Goal: Task Accomplishment & Management: Use online tool/utility

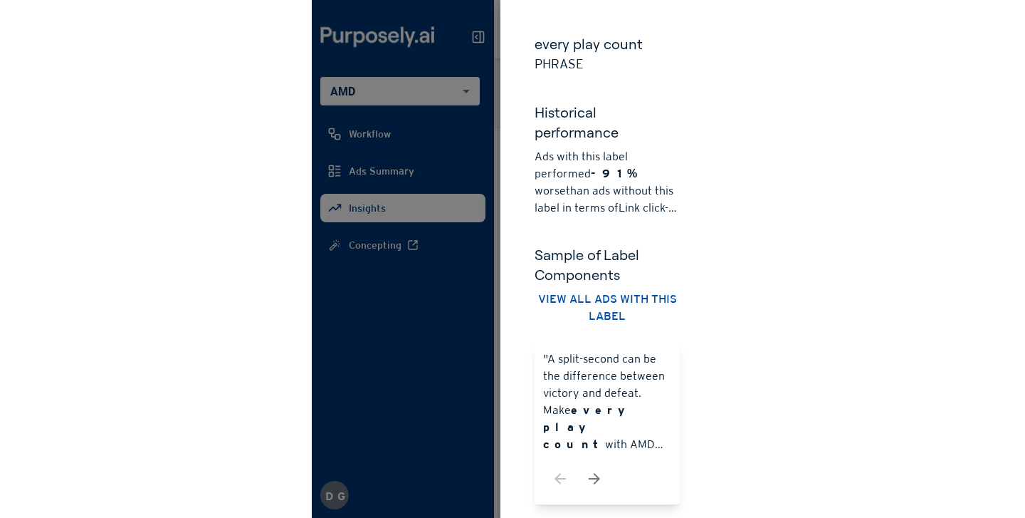
scroll to position [298, 0]
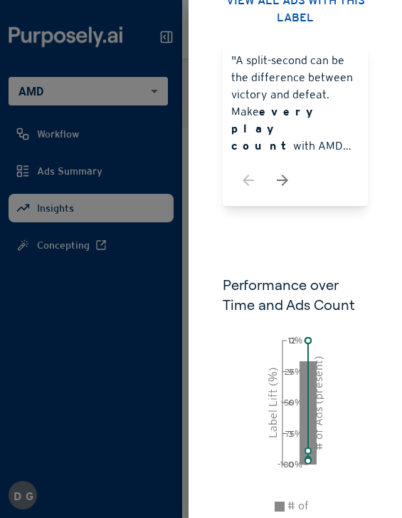
click at [355, 43] on div ""A split-second can be the difference between victory and defeat. Make every pl…" at bounding box center [295, 124] width 145 height 163
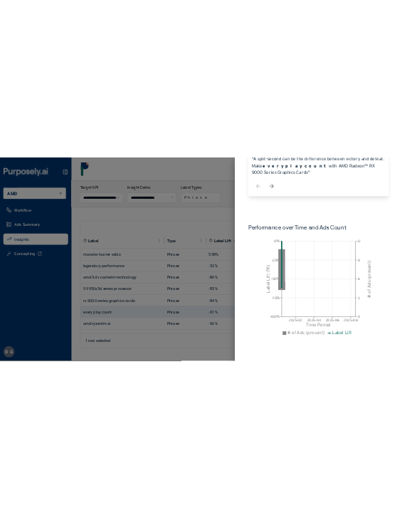
scroll to position [263, 0]
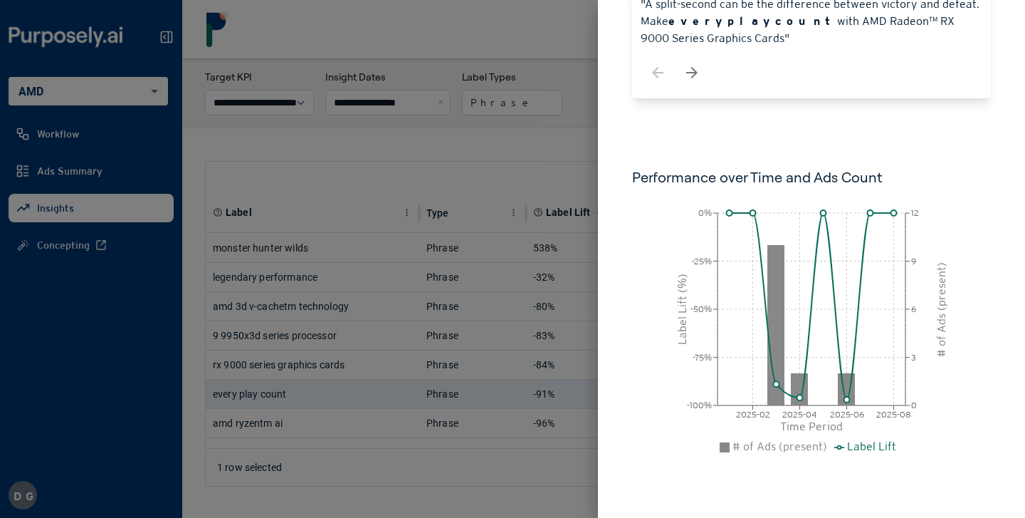
click at [402, 137] on div at bounding box center [512, 259] width 1025 height 518
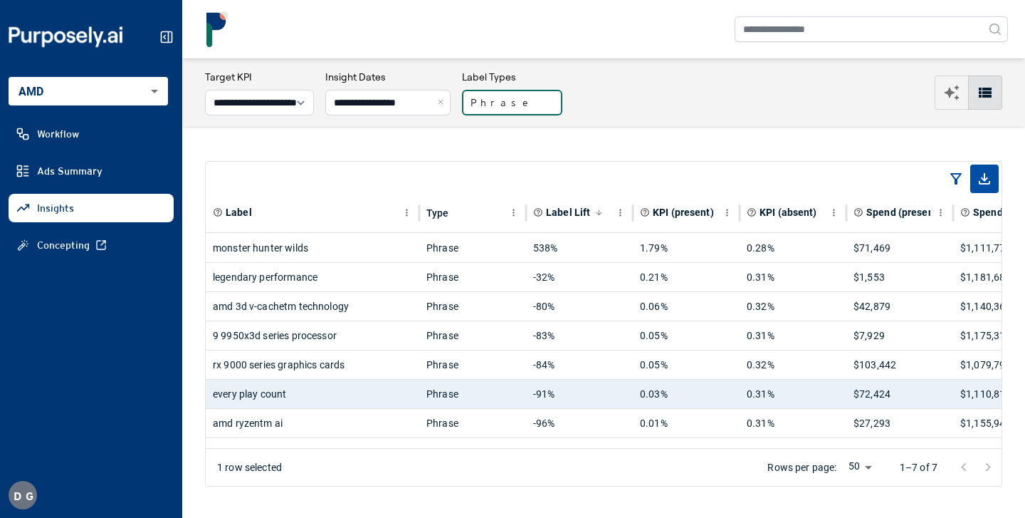
click at [402, 98] on button "Phrase" at bounding box center [512, 103] width 100 height 26
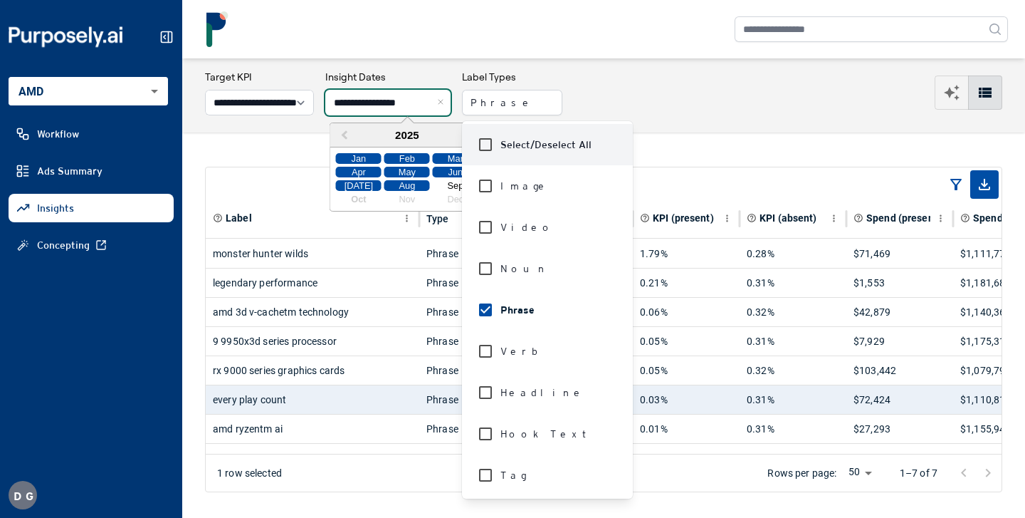
click at [402, 105] on input "**********" at bounding box center [387, 103] width 125 height 26
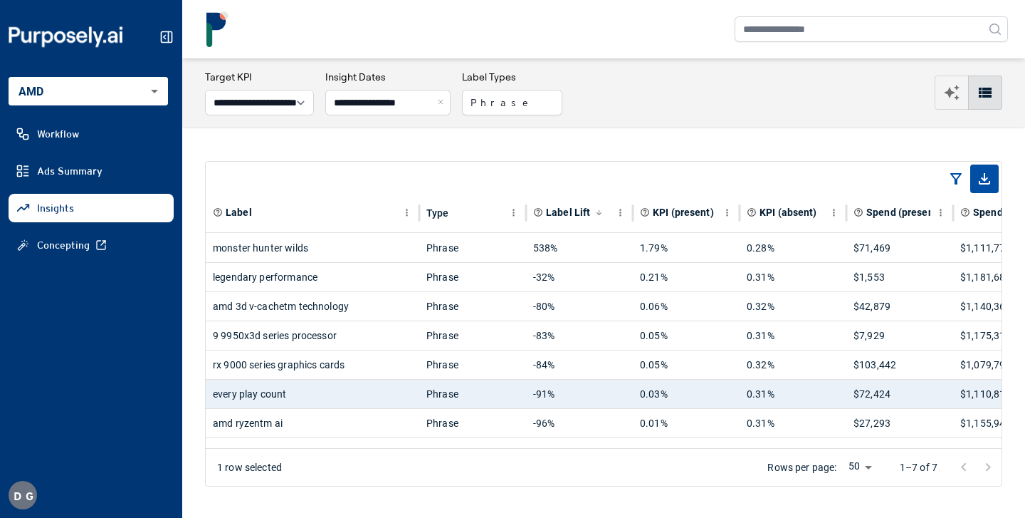
click at [402, 101] on div "**********" at bounding box center [603, 93] width 797 height 46
click at [402, 101] on input "**********" at bounding box center [387, 103] width 125 height 26
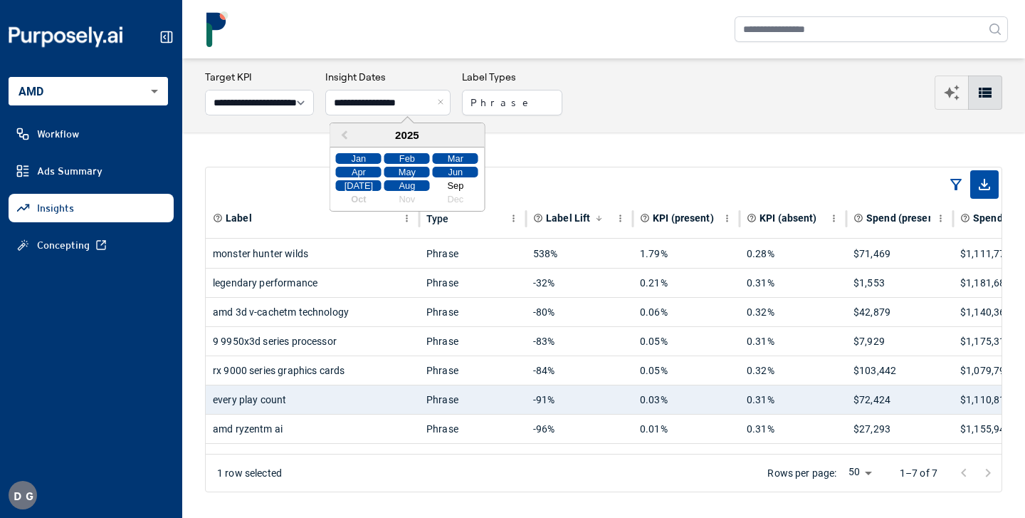
click at [402, 101] on button "Close" at bounding box center [443, 103] width 16 height 26
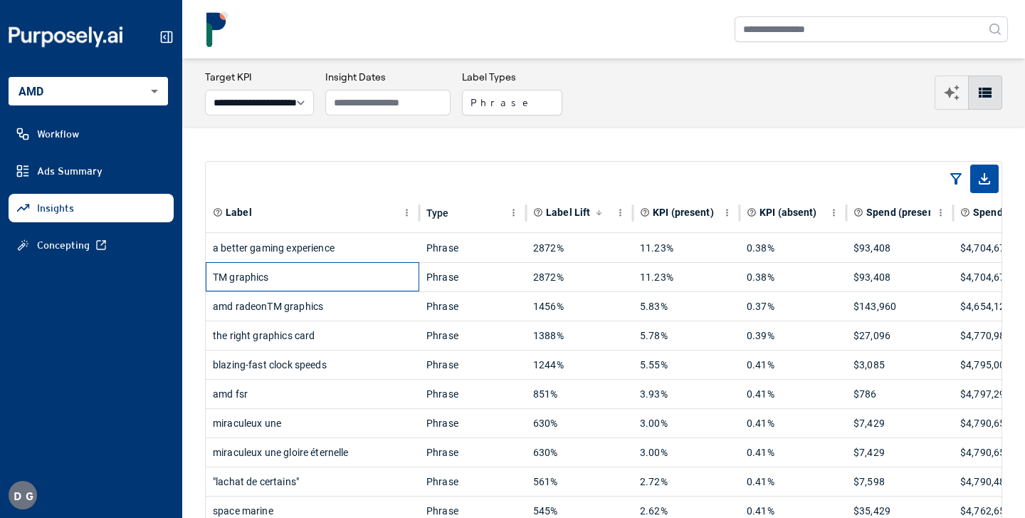
click at [344, 274] on div "TM graphics" at bounding box center [312, 277] width 199 height 28
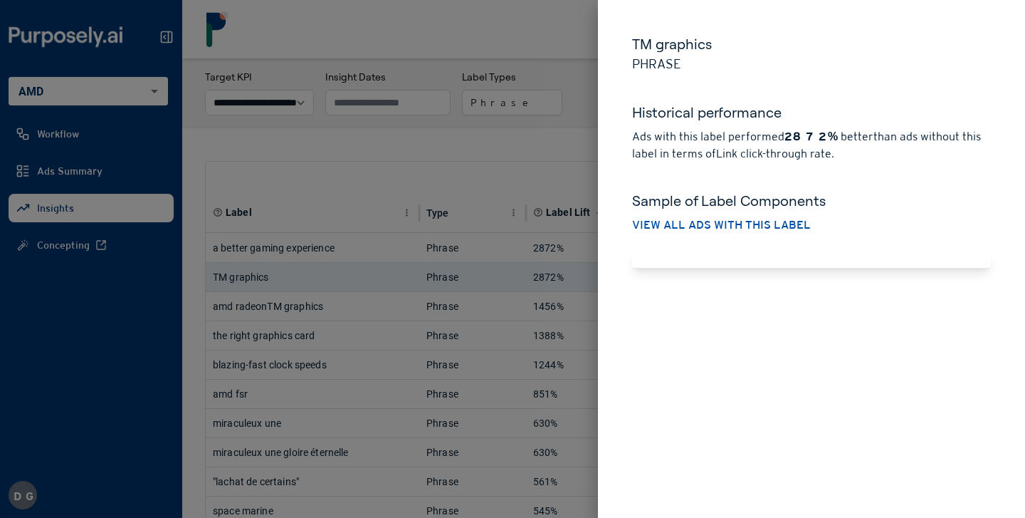
click at [402, 48] on h5 "TM graphics" at bounding box center [811, 44] width 359 height 20
copy h5 "TM graphics"
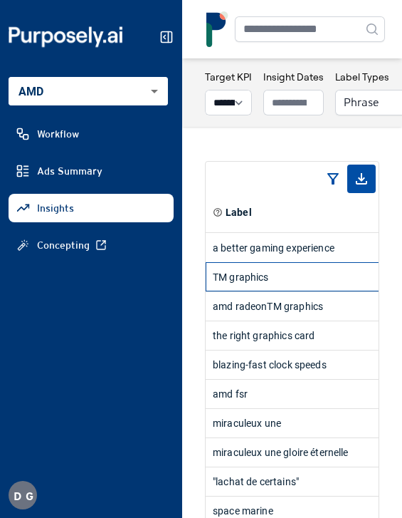
click at [253, 282] on div "TM graphics" at bounding box center [312, 277] width 199 height 28
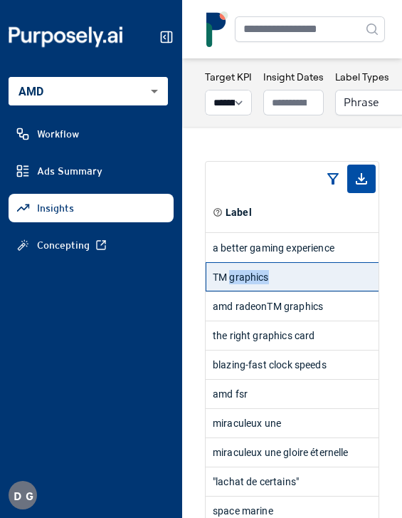
click at [253, 282] on div "TM graphics" at bounding box center [312, 277] width 199 height 28
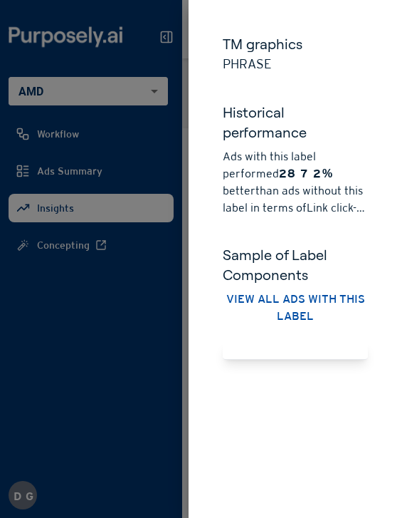
click at [137, 290] on div at bounding box center [201, 259] width 402 height 518
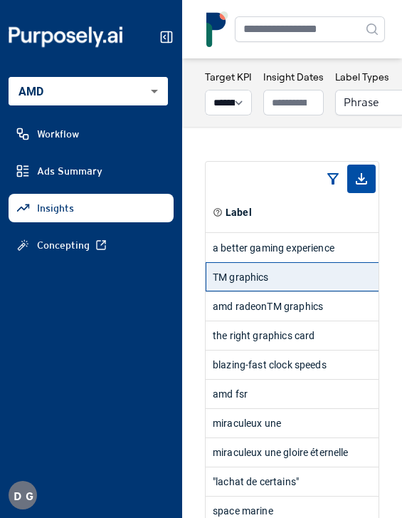
click at [263, 283] on div "TM graphics" at bounding box center [312, 277] width 199 height 28
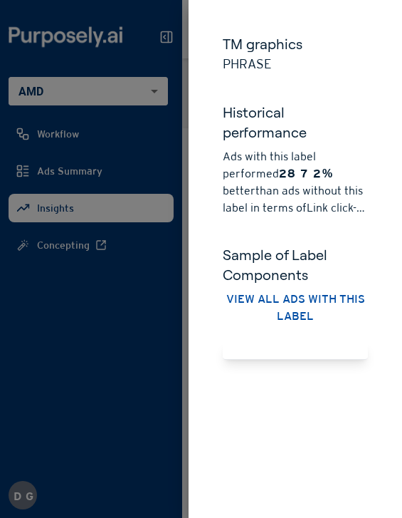
click at [110, 375] on div at bounding box center [201, 259] width 402 height 518
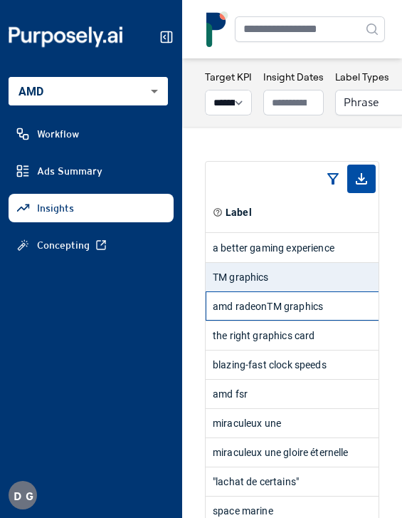
click at [234, 299] on div "amd radeonTM graphics" at bounding box center [312, 306] width 199 height 28
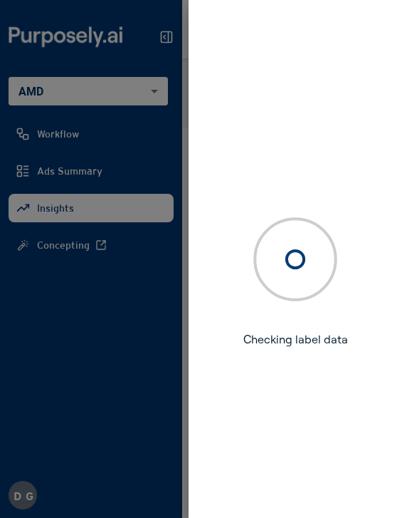
click at [104, 357] on div at bounding box center [201, 259] width 402 height 518
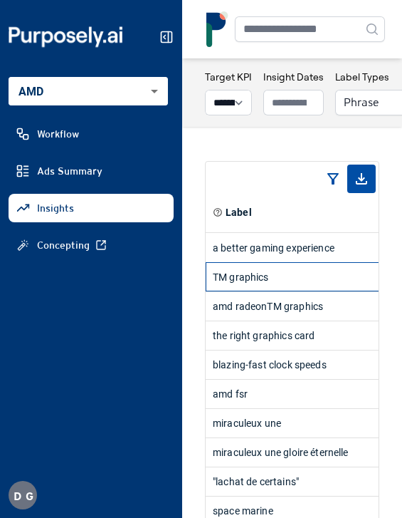
click at [285, 286] on div "TM graphics" at bounding box center [312, 277] width 199 height 28
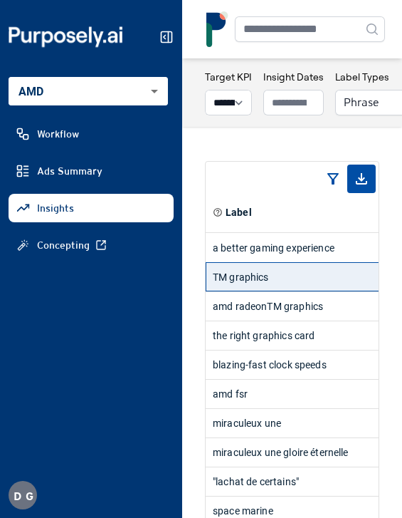
click at [322, 270] on div "TM graphics" at bounding box center [312, 277] width 199 height 28
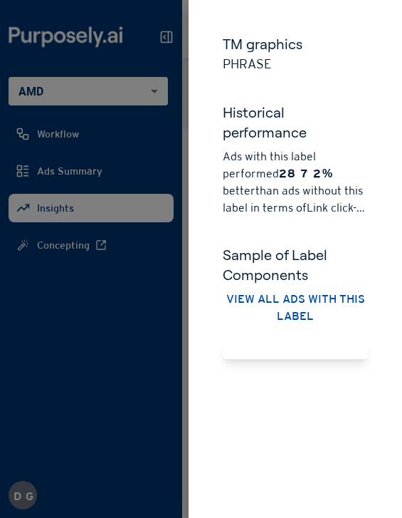
click at [78, 328] on div at bounding box center [201, 259] width 402 height 518
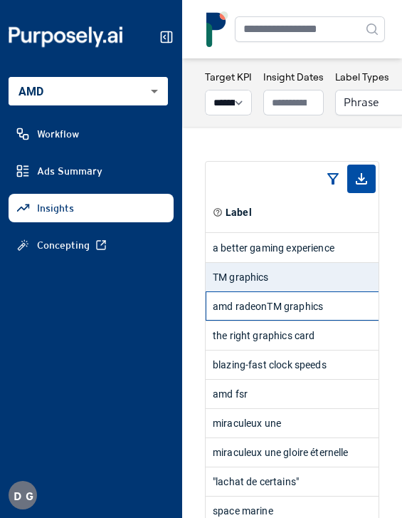
click at [279, 308] on div "amd radeonTM graphics" at bounding box center [312, 306] width 199 height 28
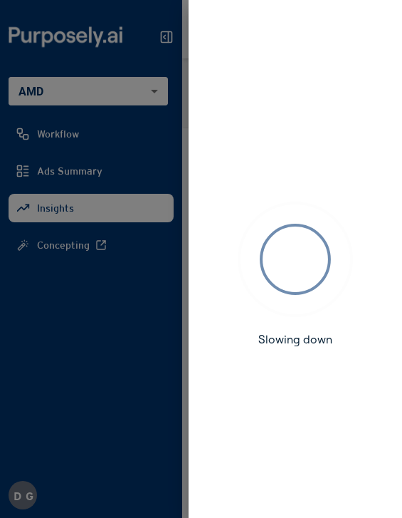
click at [86, 403] on div at bounding box center [201, 259] width 402 height 518
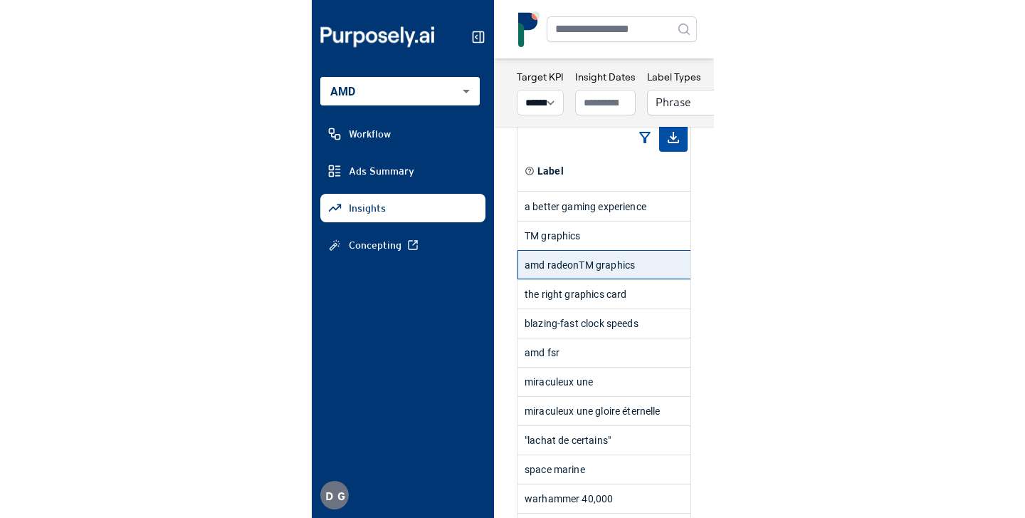
scroll to position [45, 0]
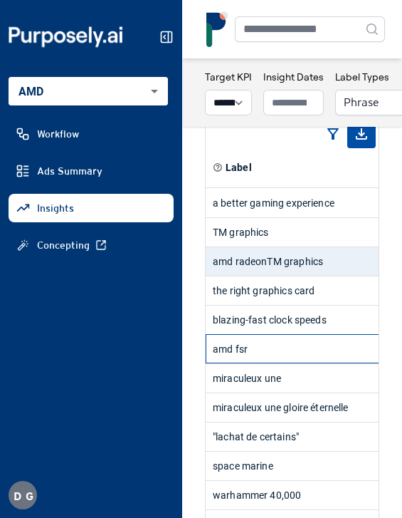
click at [236, 347] on div "amd fsr" at bounding box center [312, 349] width 199 height 28
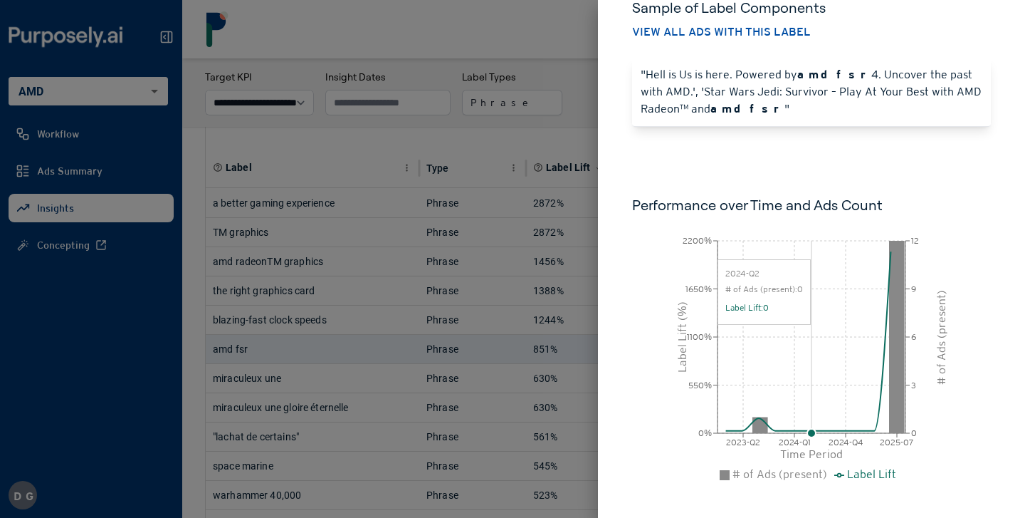
scroll to position [221, 0]
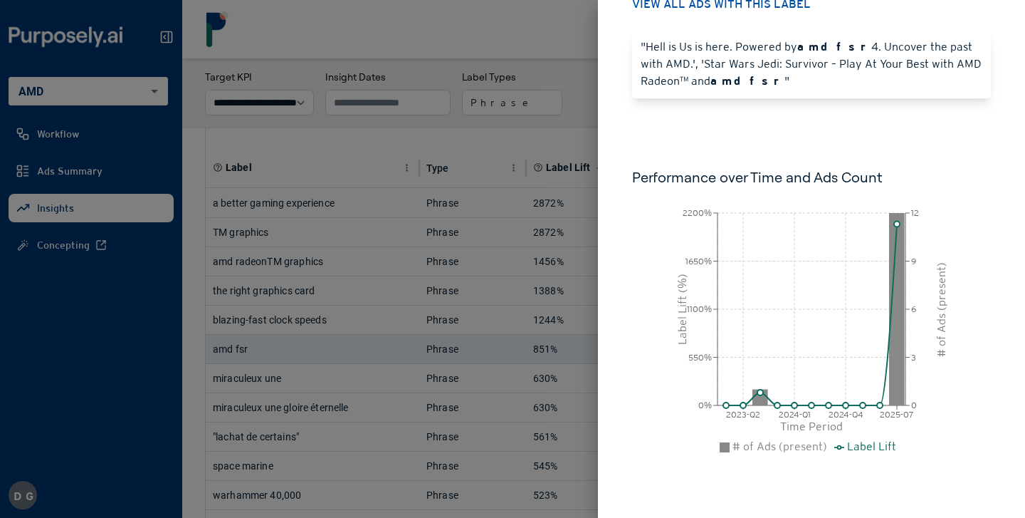
click at [315, 356] on div at bounding box center [512, 259] width 1025 height 518
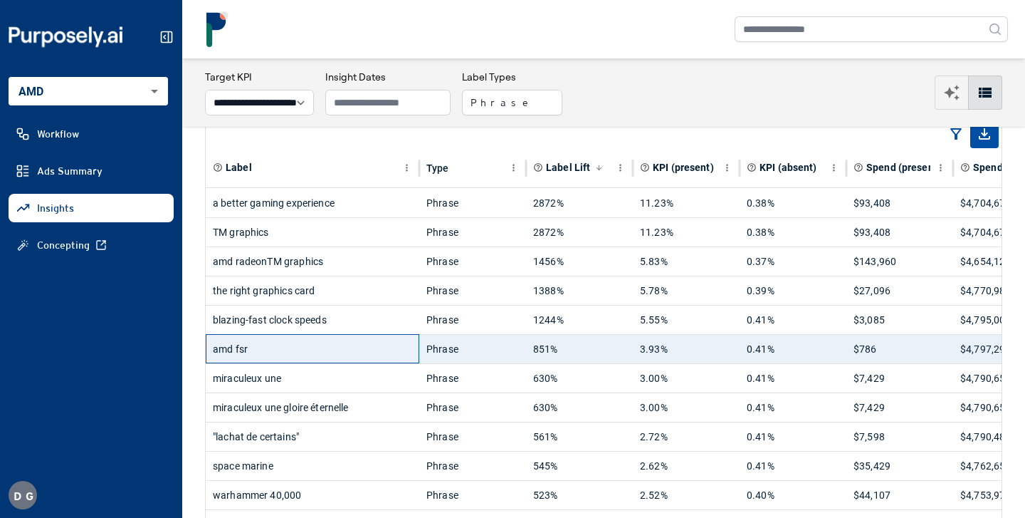
scroll to position [256, 0]
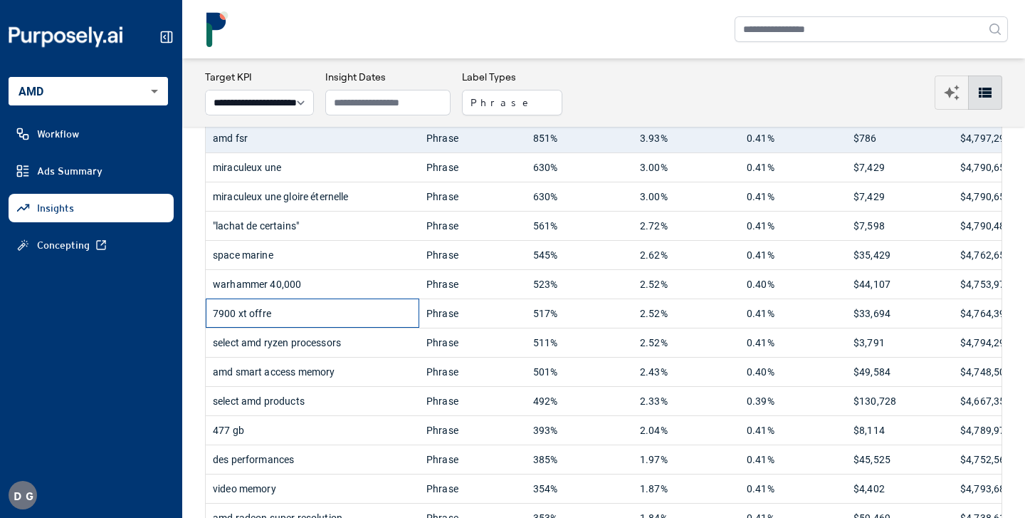
click at [278, 318] on div "7900 xt offre" at bounding box center [312, 313] width 199 height 28
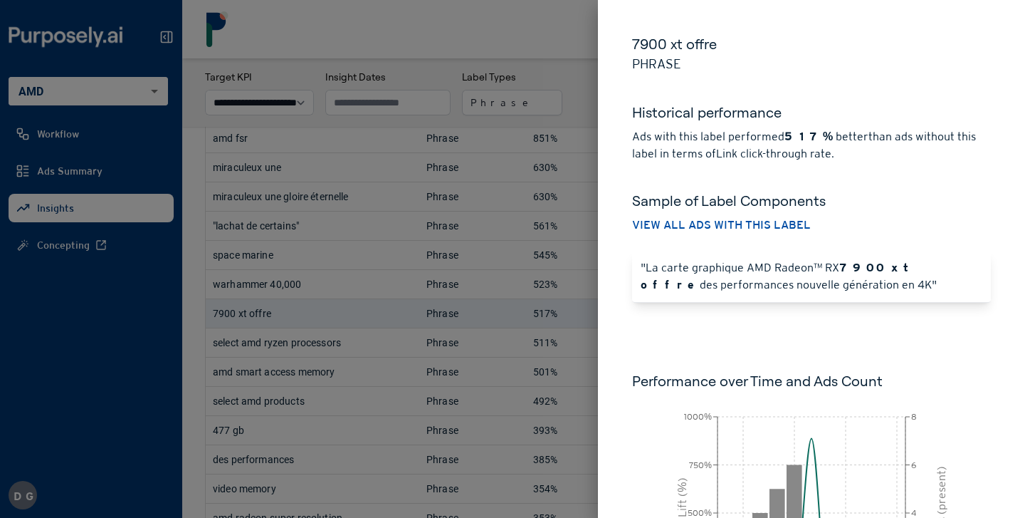
scroll to position [204, 0]
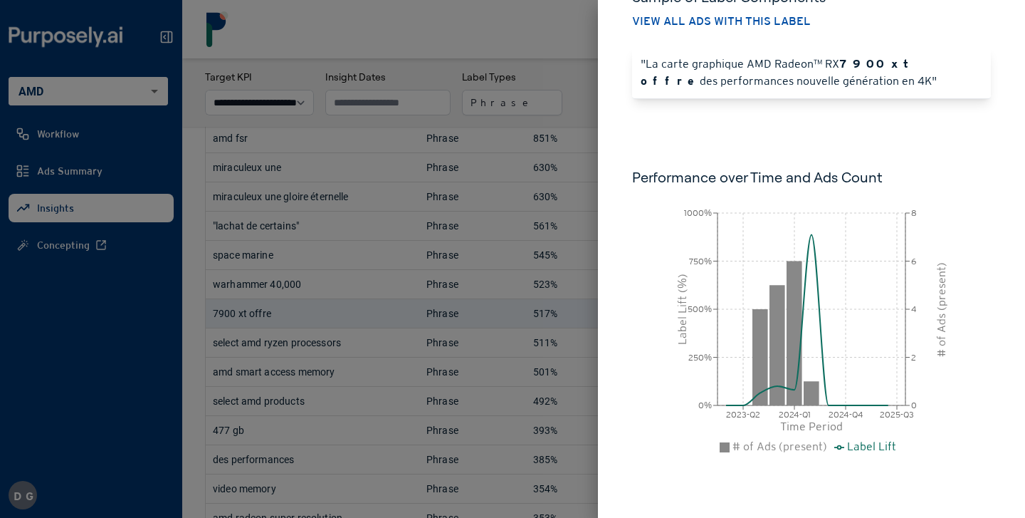
click at [311, 214] on div at bounding box center [512, 259] width 1025 height 518
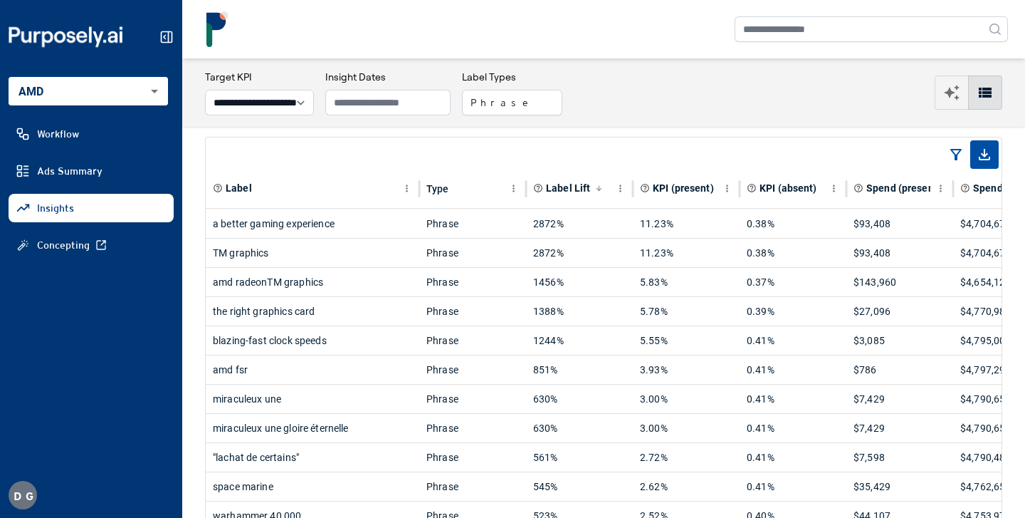
scroll to position [6, 0]
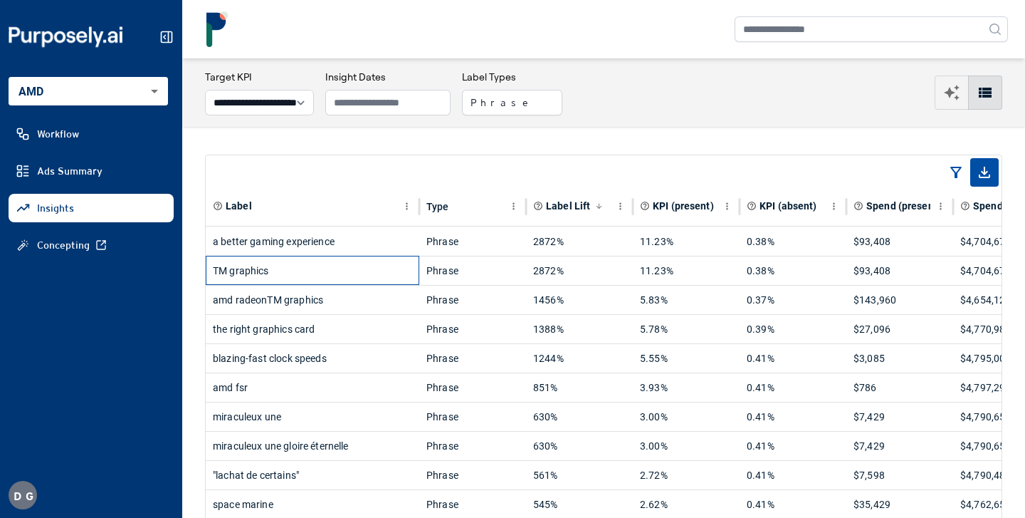
click at [298, 265] on div "TM graphics" at bounding box center [312, 270] width 199 height 28
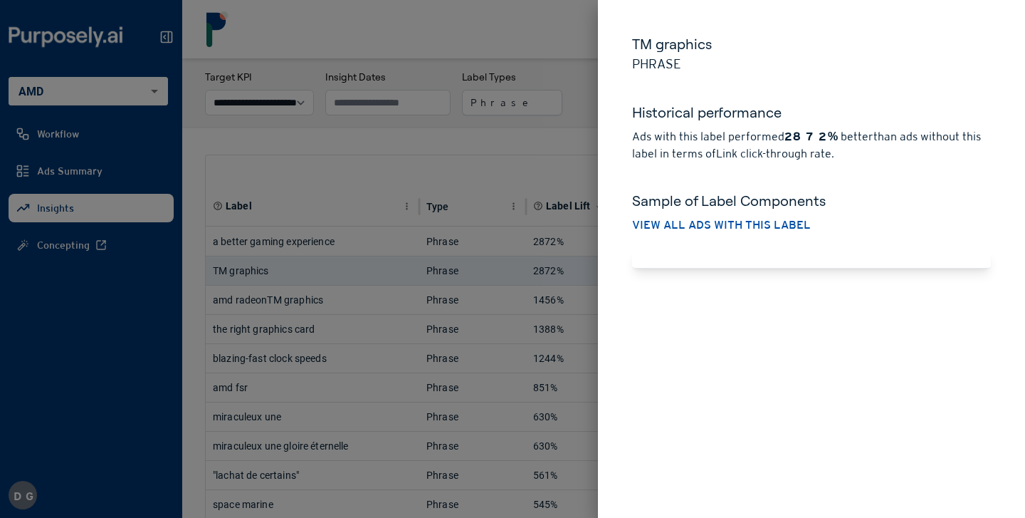
click at [296, 305] on div at bounding box center [512, 259] width 1025 height 518
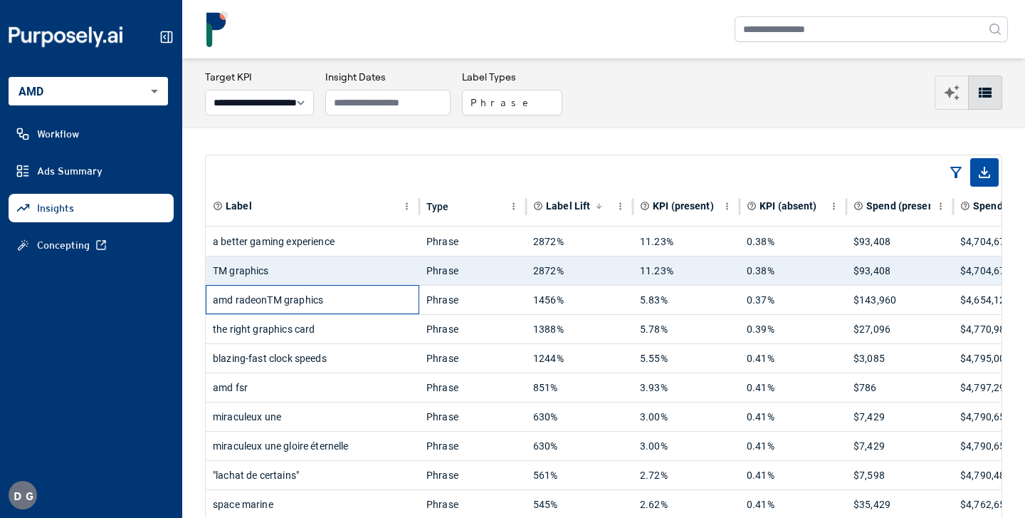
click at [277, 302] on div "amd radeonTM graphics" at bounding box center [312, 300] width 199 height 28
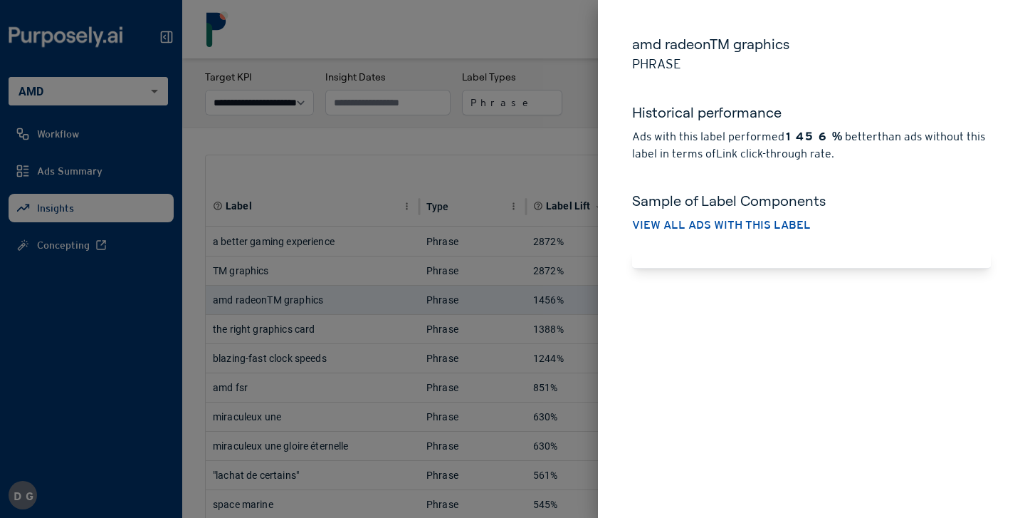
click at [245, 337] on div at bounding box center [512, 259] width 1025 height 518
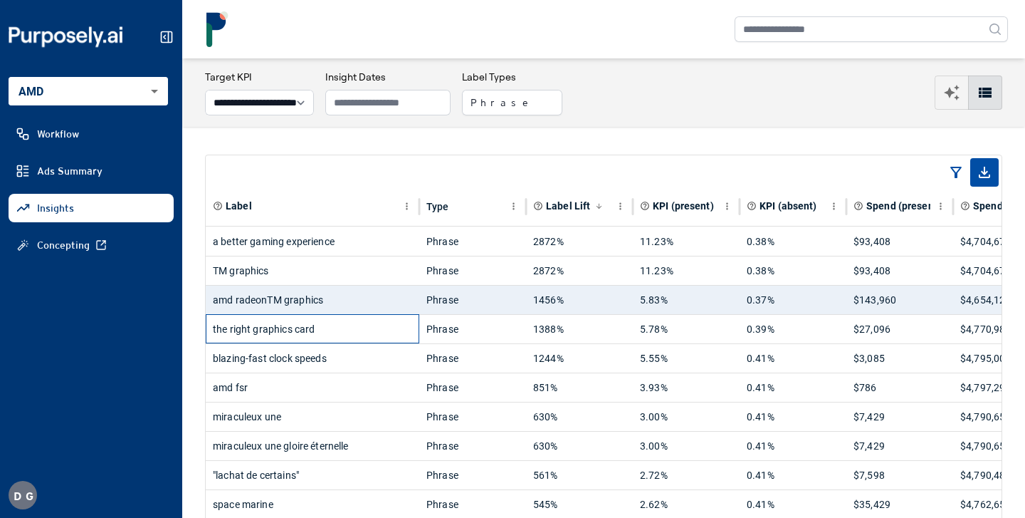
click at [245, 337] on div "the right graphics card" at bounding box center [312, 329] width 199 height 28
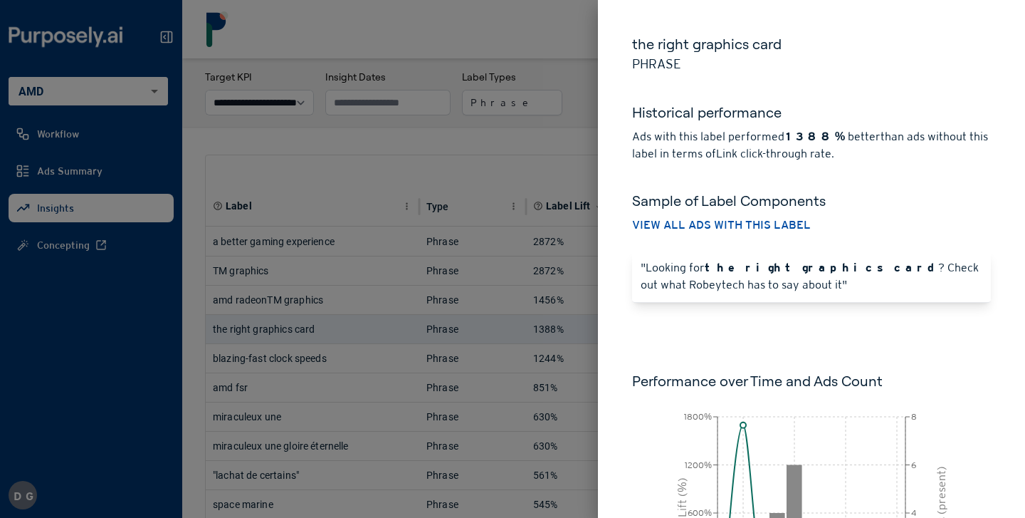
click at [226, 280] on div at bounding box center [512, 259] width 1025 height 518
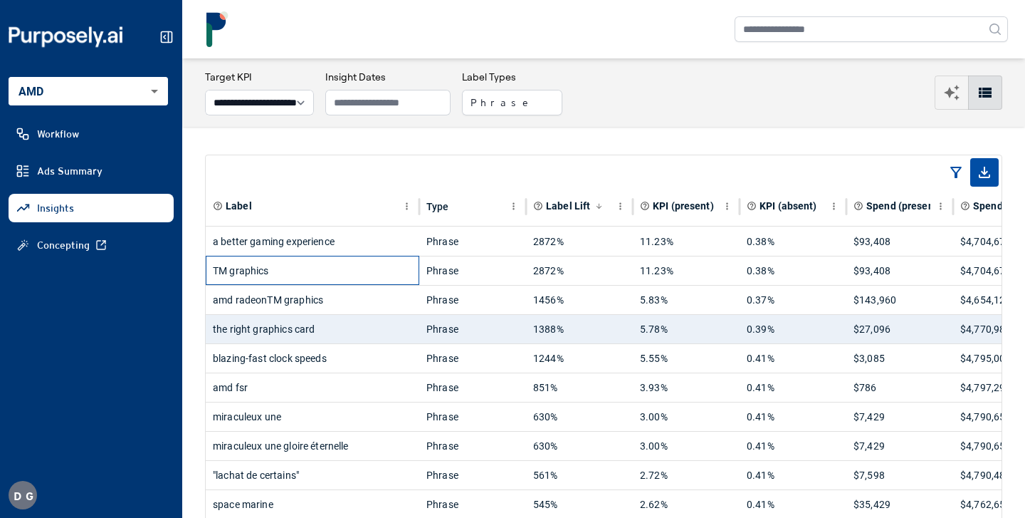
click at [247, 271] on div "TM graphics" at bounding box center [312, 270] width 199 height 28
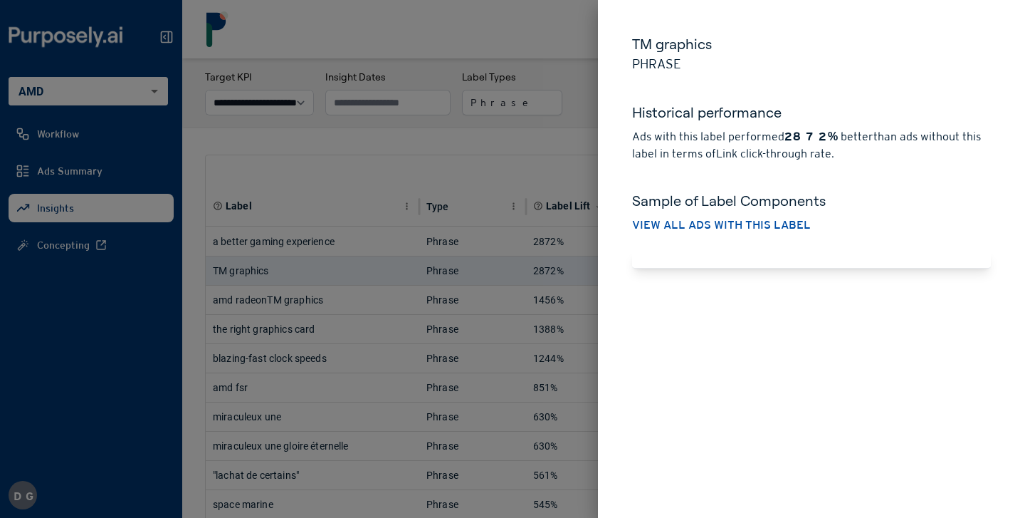
click at [402, 49] on h5 "TM graphics" at bounding box center [811, 44] width 359 height 20
copy h5 "TM graphics"
click at [269, 287] on div at bounding box center [512, 259] width 1025 height 518
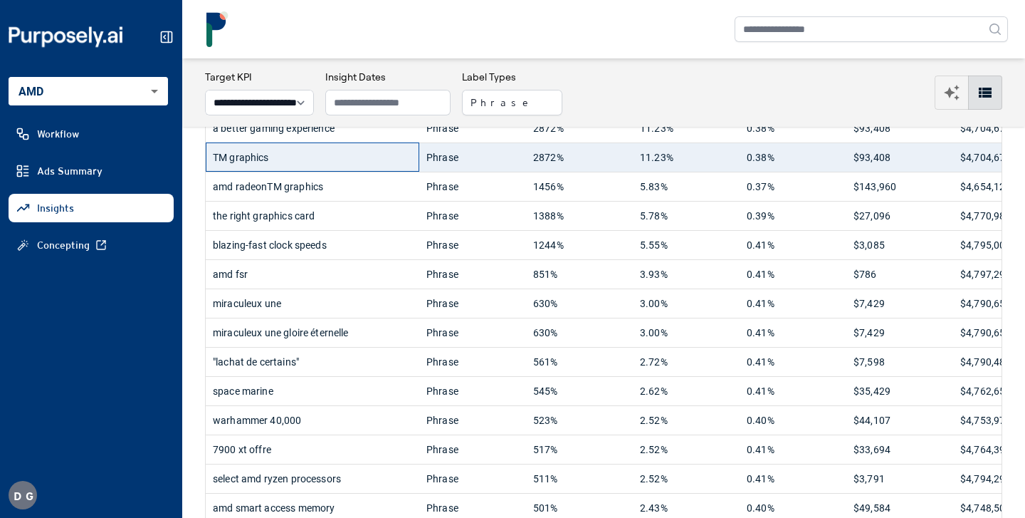
scroll to position [115, 0]
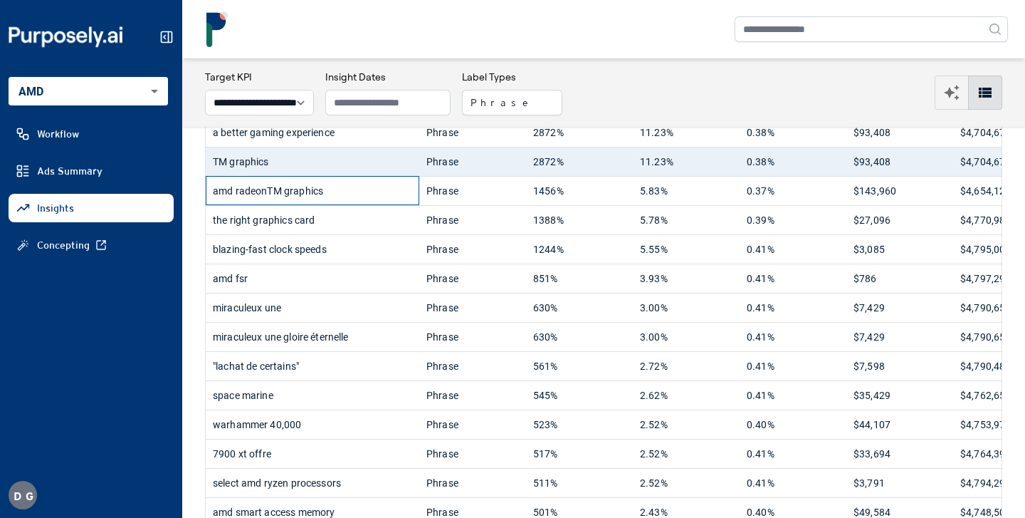
click at [295, 180] on div "amd radeonTM graphics" at bounding box center [312, 191] width 199 height 28
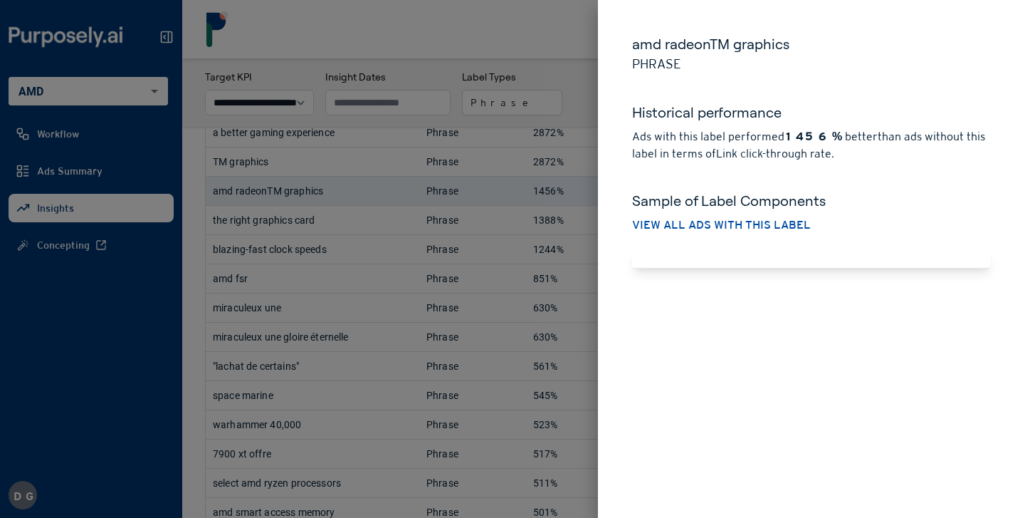
click at [291, 223] on div at bounding box center [512, 259] width 1025 height 518
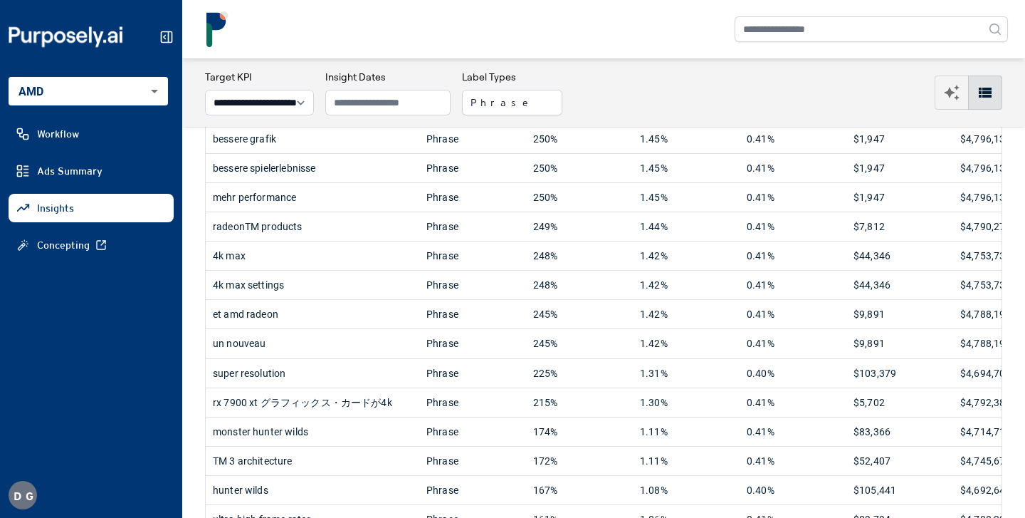
scroll to position [1248, 0]
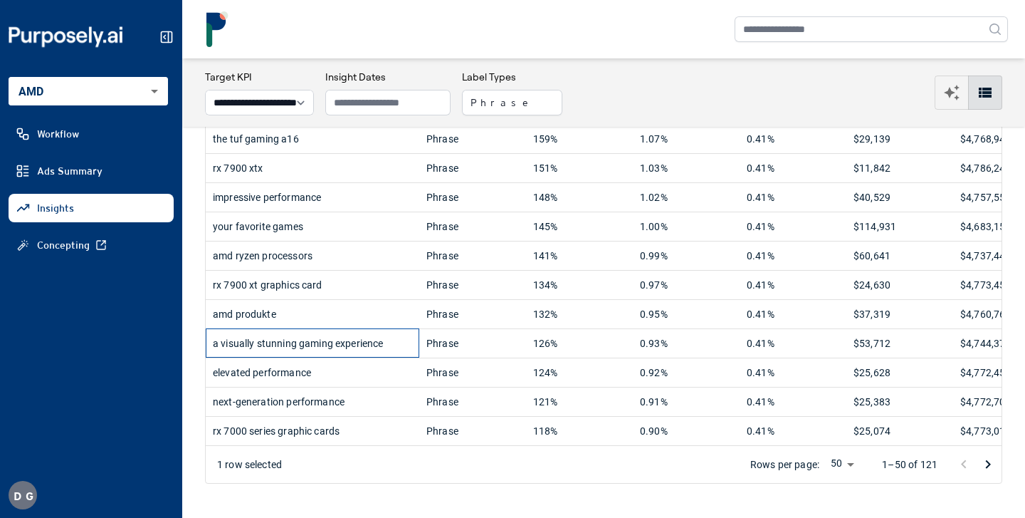
click at [285, 345] on div "a visually stunning gaming experience" at bounding box center [312, 343] width 199 height 28
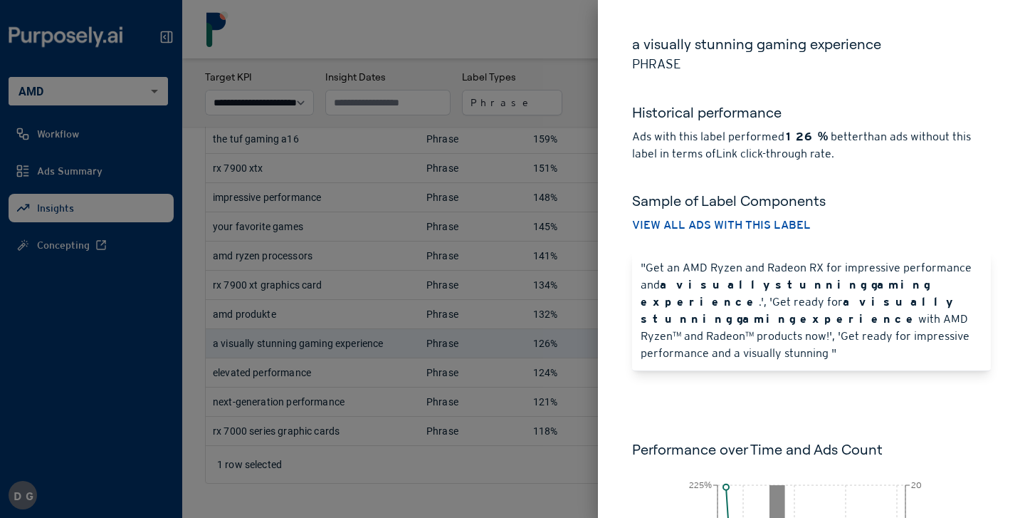
click at [402, 100] on div at bounding box center [512, 259] width 1025 height 518
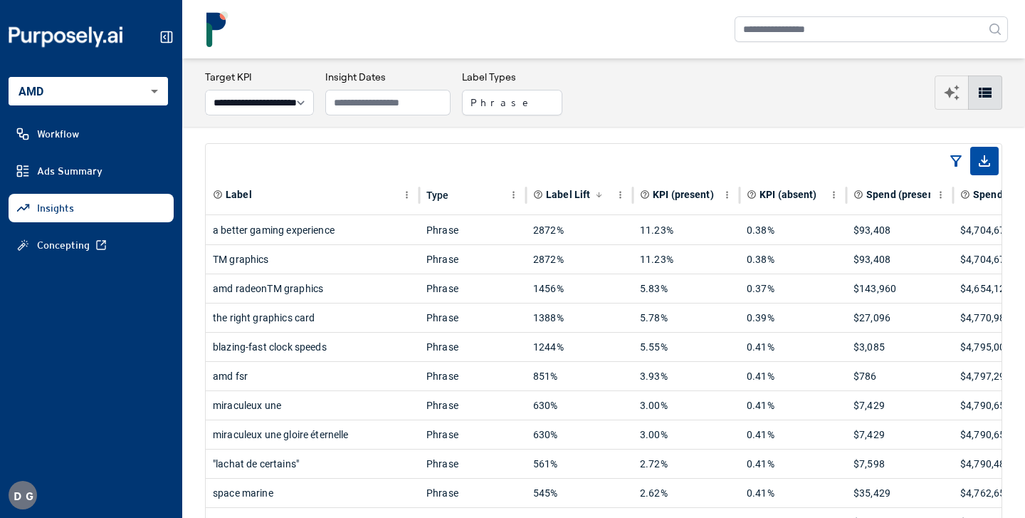
scroll to position [339, 0]
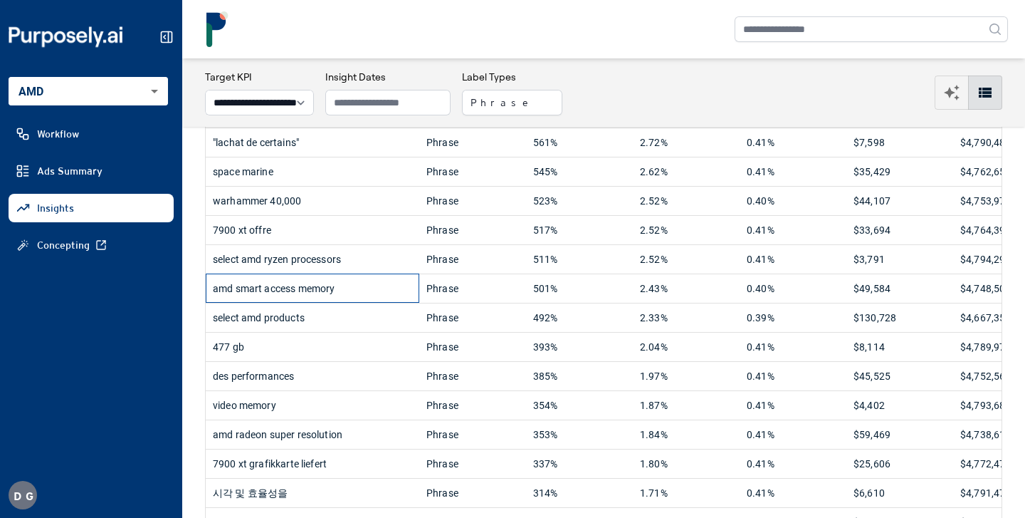
click at [322, 291] on div "amd smart access memory" at bounding box center [312, 288] width 199 height 28
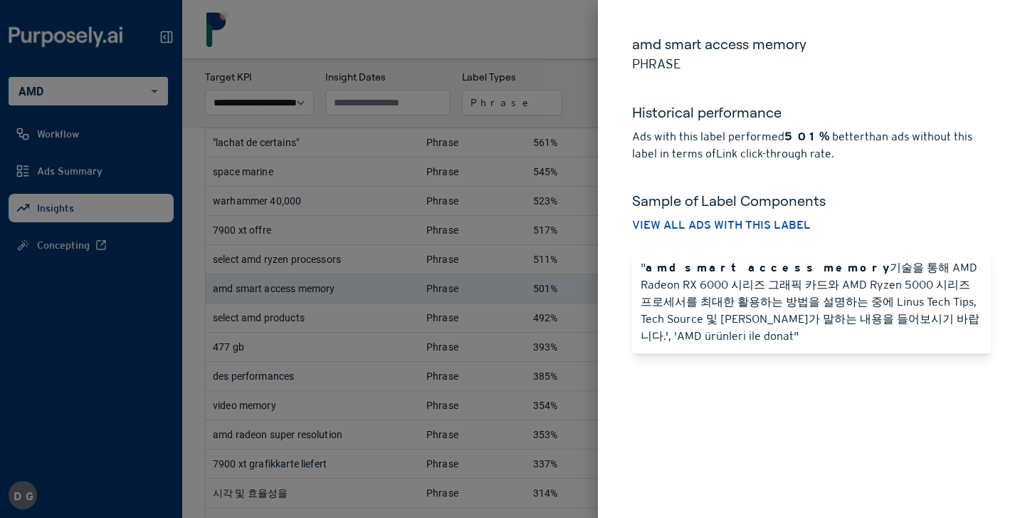
click at [402, 45] on h5 "amd smart access memory" at bounding box center [811, 44] width 359 height 20
click at [402, 46] on h5 "amd smart access memory" at bounding box center [811, 44] width 359 height 20
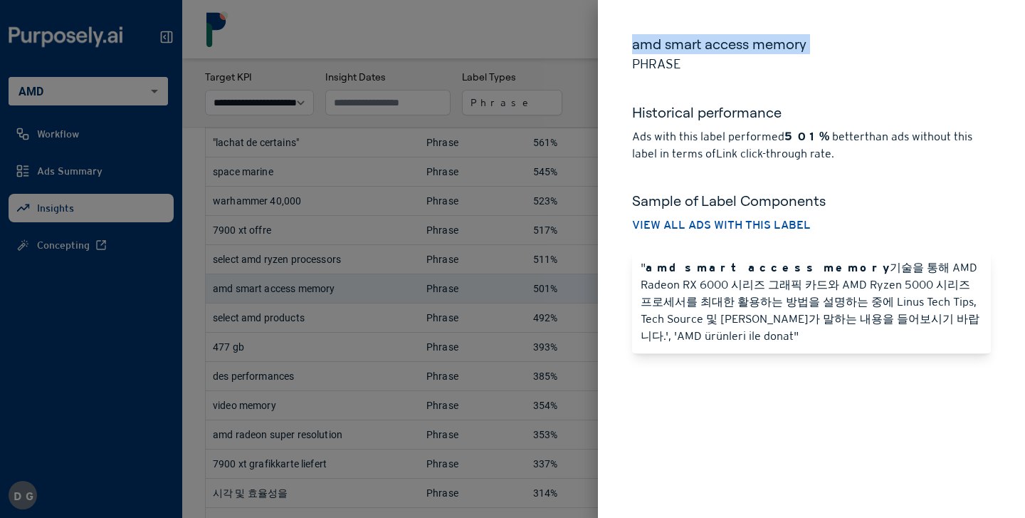
click at [402, 46] on h5 "amd smart access memory" at bounding box center [811, 44] width 359 height 20
